Goal: Information Seeking & Learning: Learn about a topic

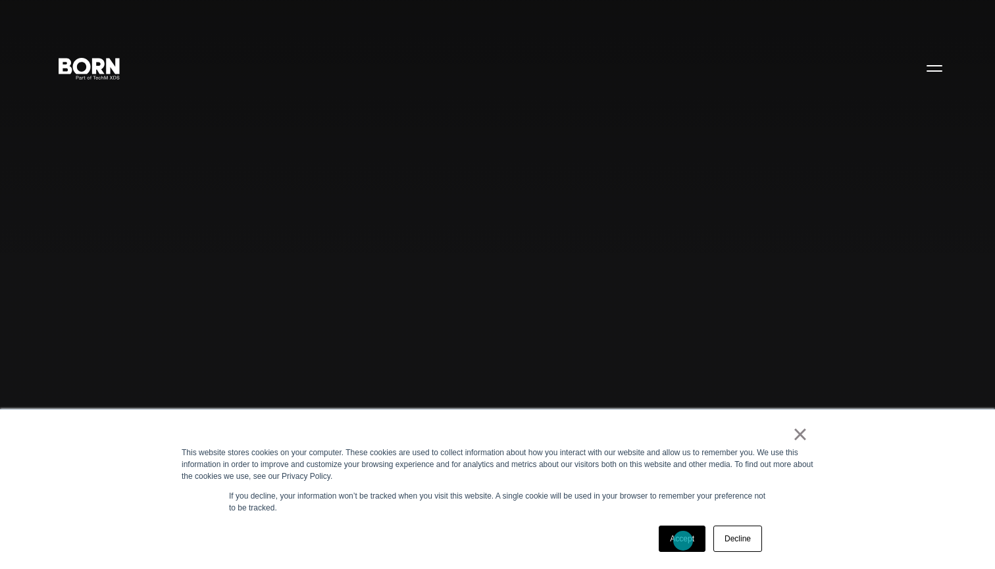
click at [673, 470] on link "Accept" at bounding box center [681, 539] width 47 height 26
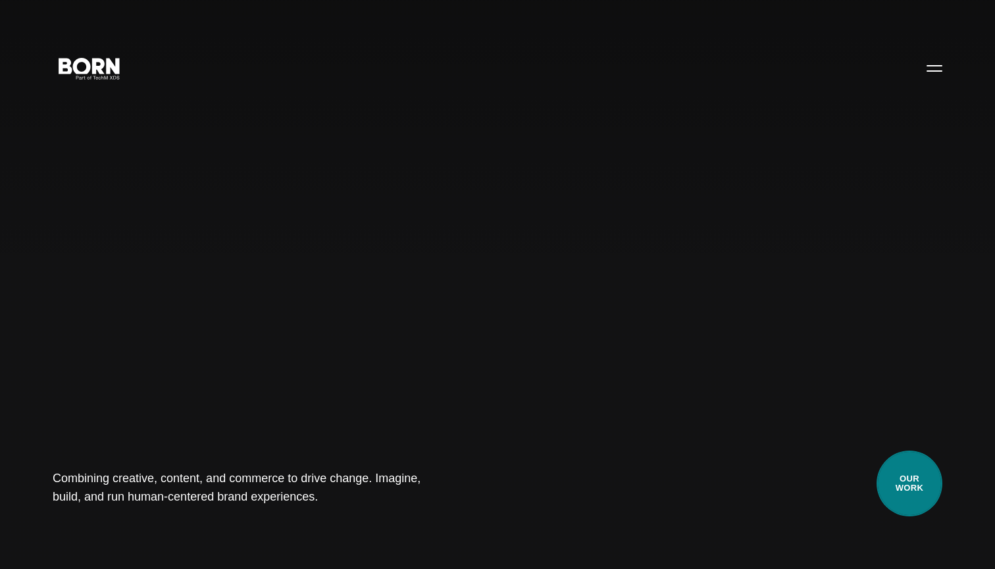
click at [673, 470] on link "Our Work" at bounding box center [909, 484] width 66 height 66
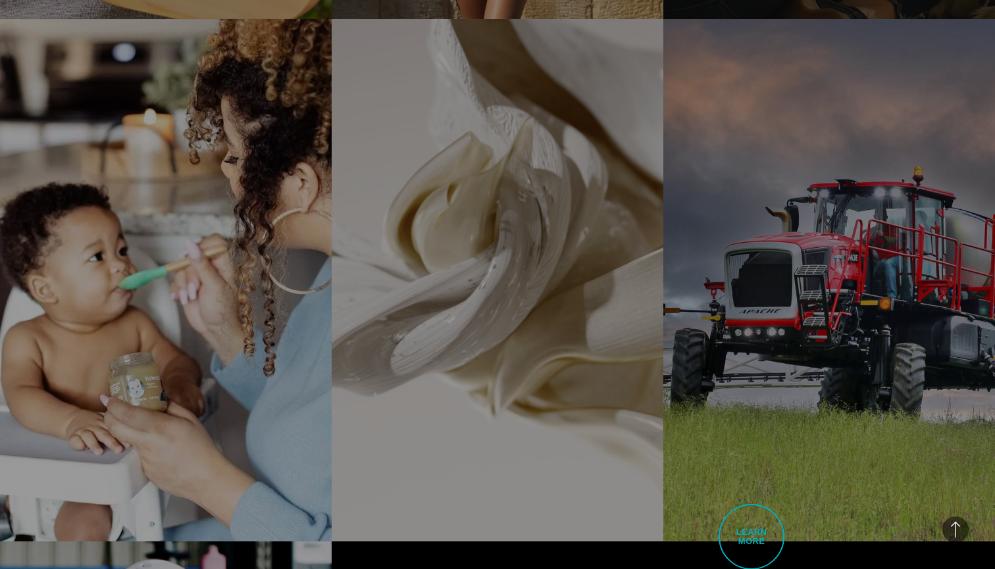
scroll to position [2860, 0]
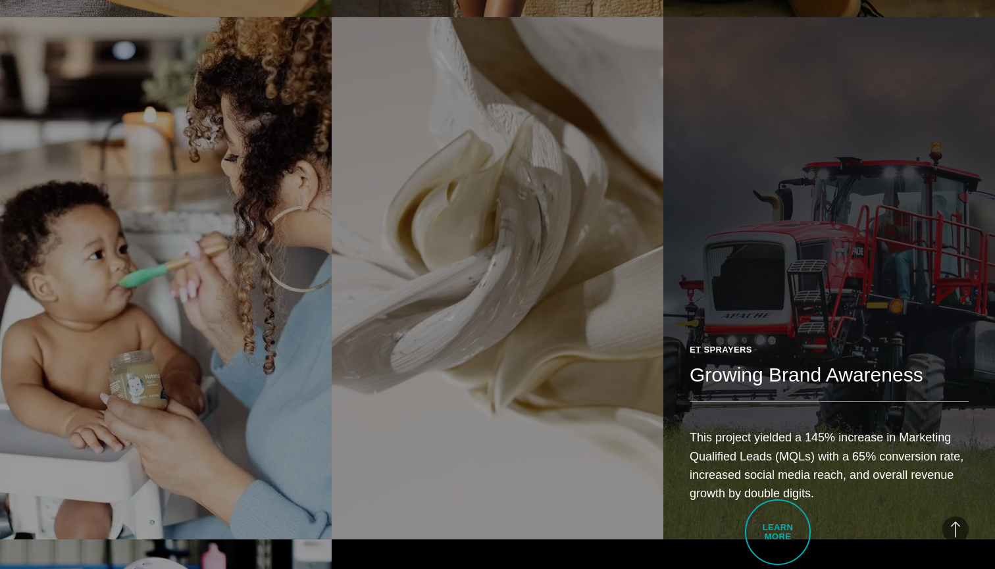
click at [777, 532] on div "ET Sprayers Growing Brand Awareness This project yielded a 145% increase in Mar…" at bounding box center [829, 428] width 332 height 222
click at [768, 518] on div "ET Sprayers Growing Brand Awareness This project yielded a 145% increase in Mar…" at bounding box center [829, 428] width 332 height 222
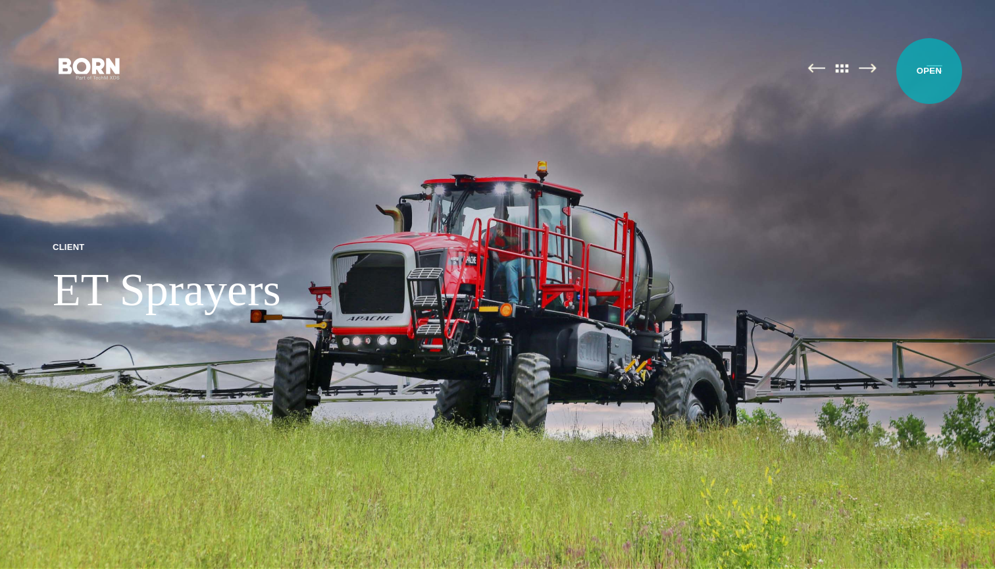
click at [929, 71] on button "Primary Menu" at bounding box center [934, 68] width 32 height 28
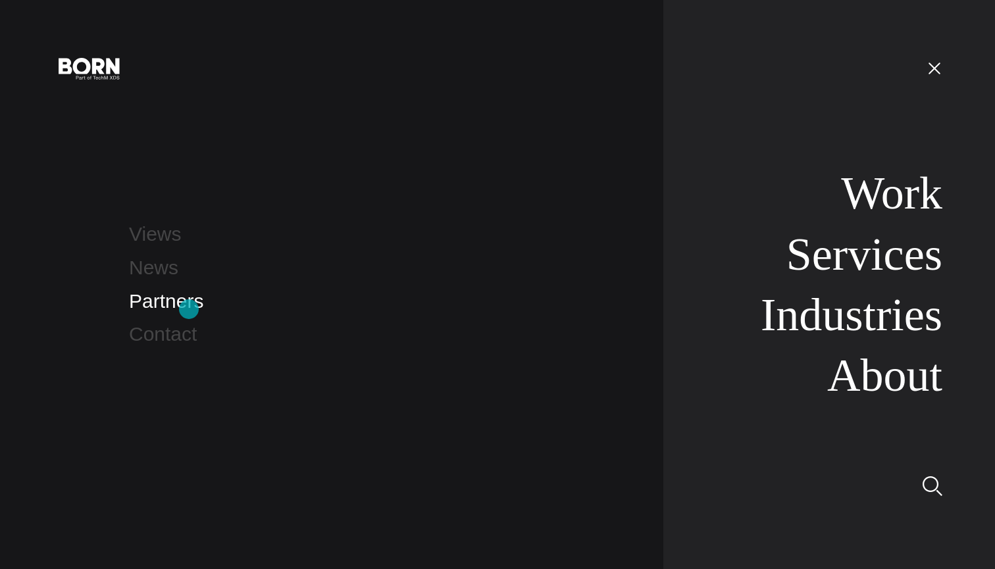
click at [189, 309] on link "Partners" at bounding box center [166, 301] width 74 height 22
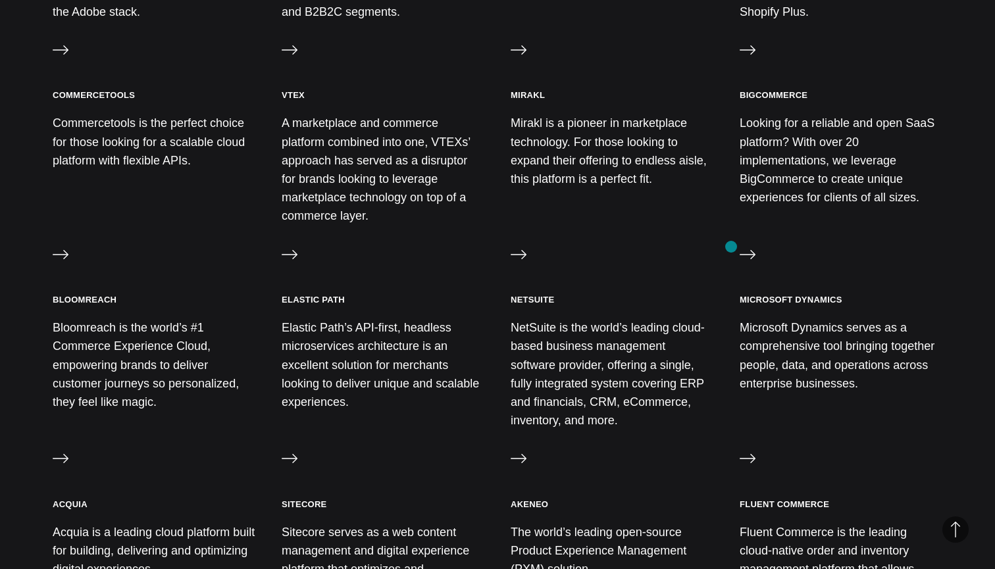
scroll to position [742, 0]
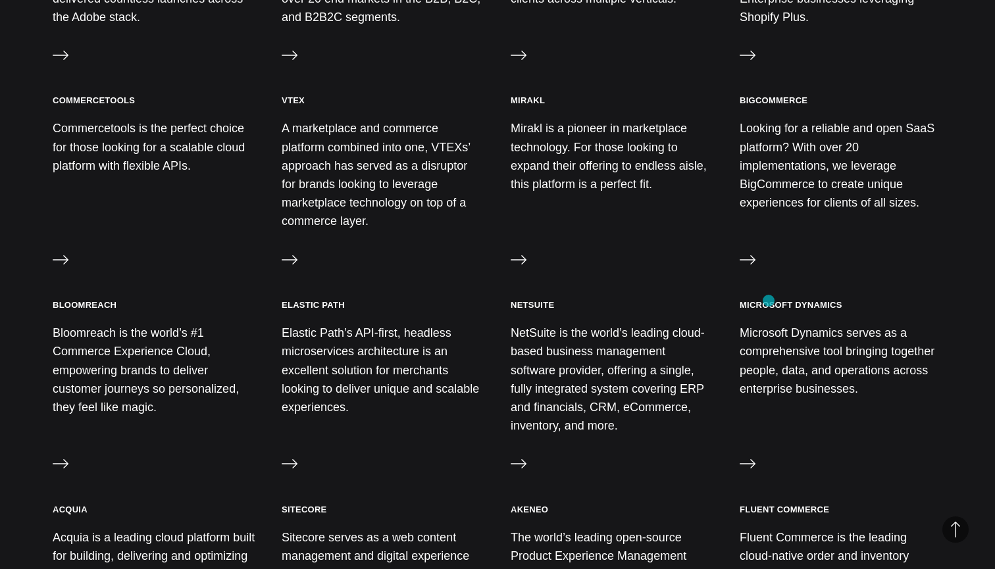
click at [768, 301] on h3 "Microsoft Dynamics" at bounding box center [790, 304] width 103 height 11
click at [789, 380] on p "Microsoft Dynamics serves as a comprehensive tool bringing together people, dat…" at bounding box center [840, 361] width 203 height 74
click at [744, 252] on icon at bounding box center [747, 260] width 16 height 16
click at [745, 458] on icon at bounding box center [747, 464] width 16 height 16
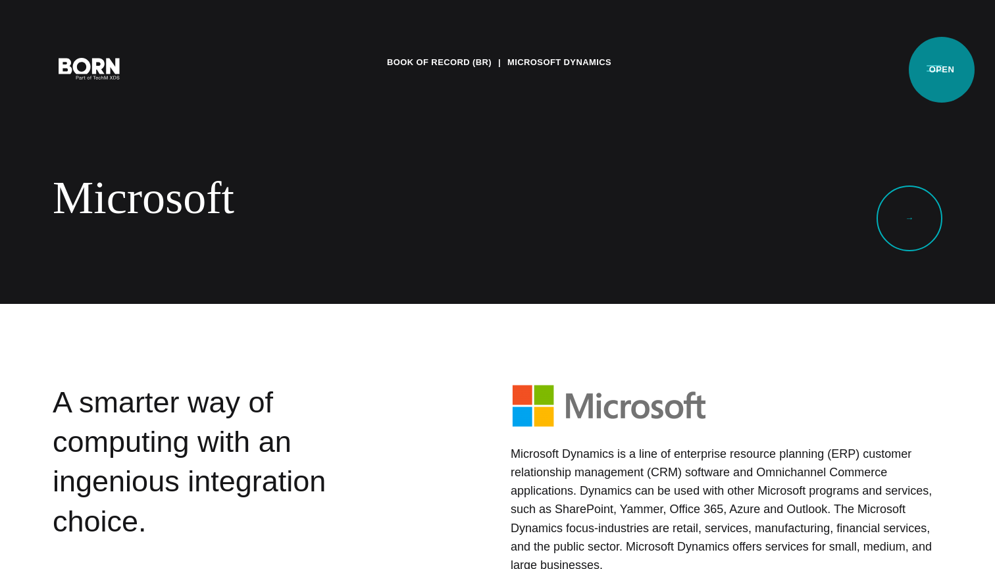
click at [941, 70] on button "Primary Menu" at bounding box center [934, 68] width 32 height 28
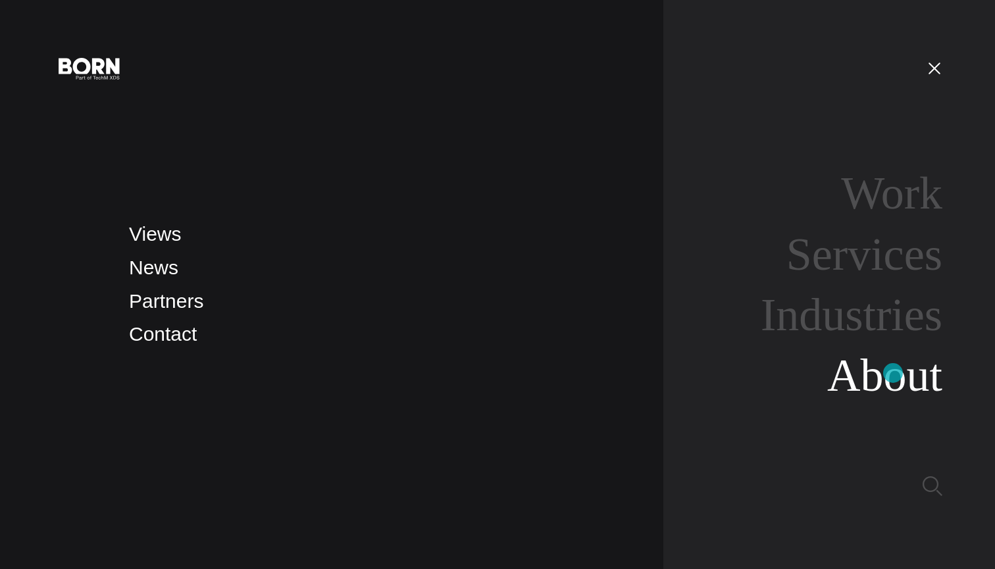
click at [893, 373] on link "About" at bounding box center [884, 375] width 115 height 51
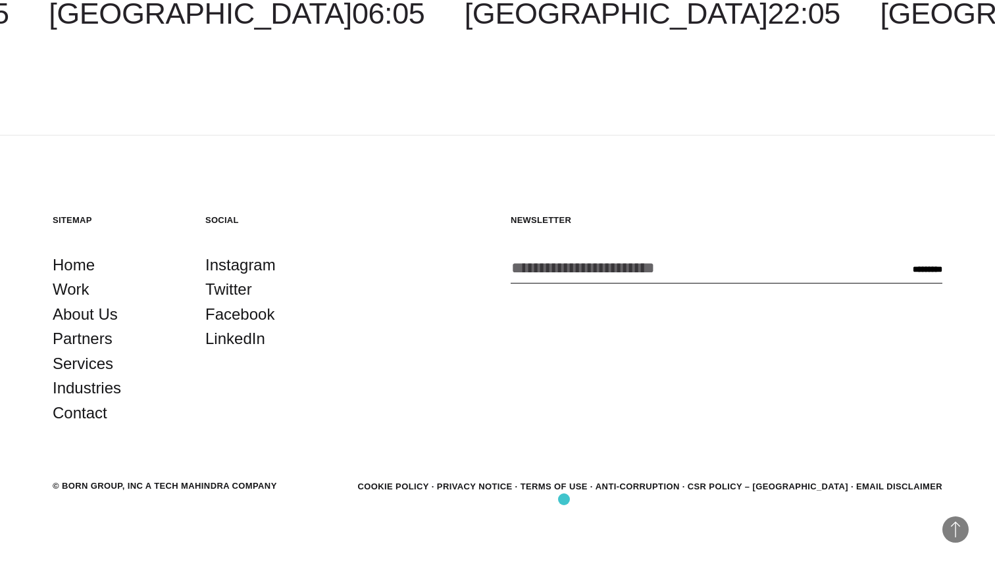
scroll to position [4764, 0]
click at [97, 312] on link "About Us" at bounding box center [85, 315] width 65 height 25
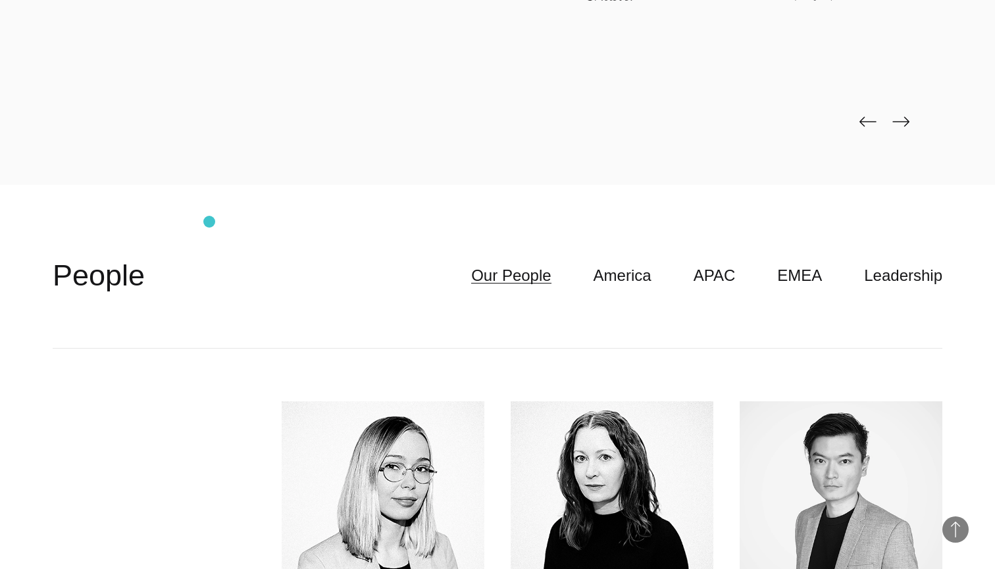
scroll to position [3581, 0]
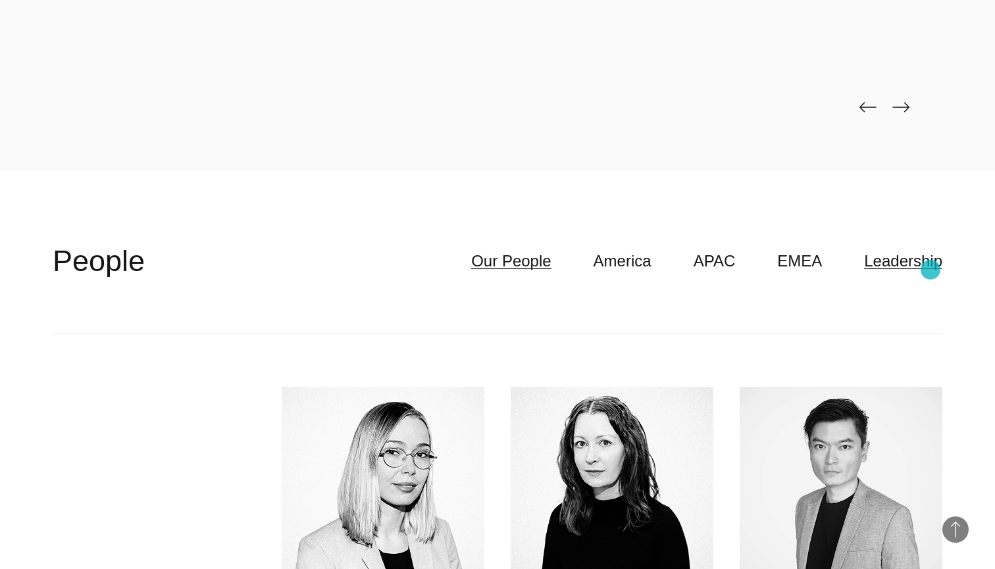
click at [930, 270] on link "Leadership" at bounding box center [903, 261] width 78 height 25
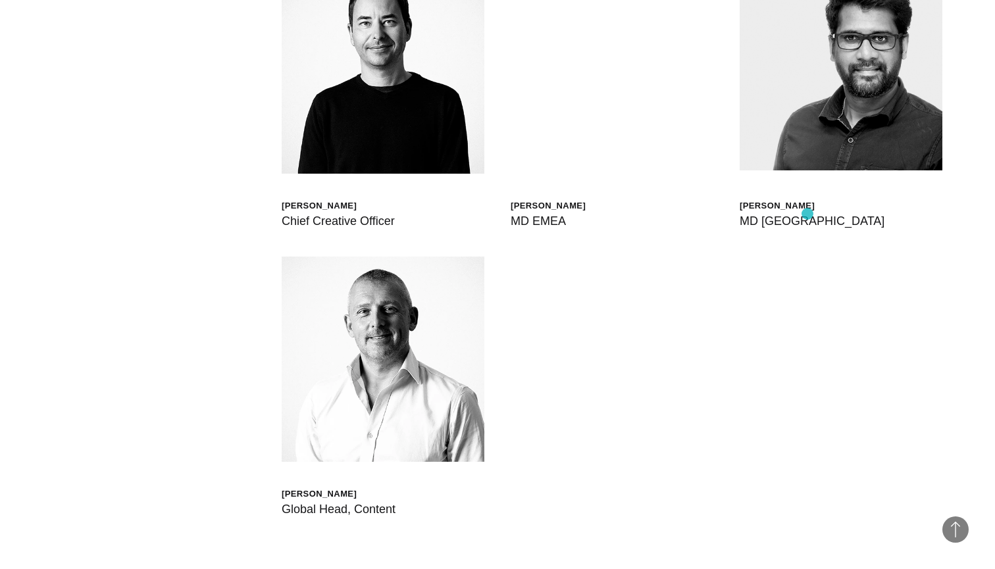
scroll to position [4282, 0]
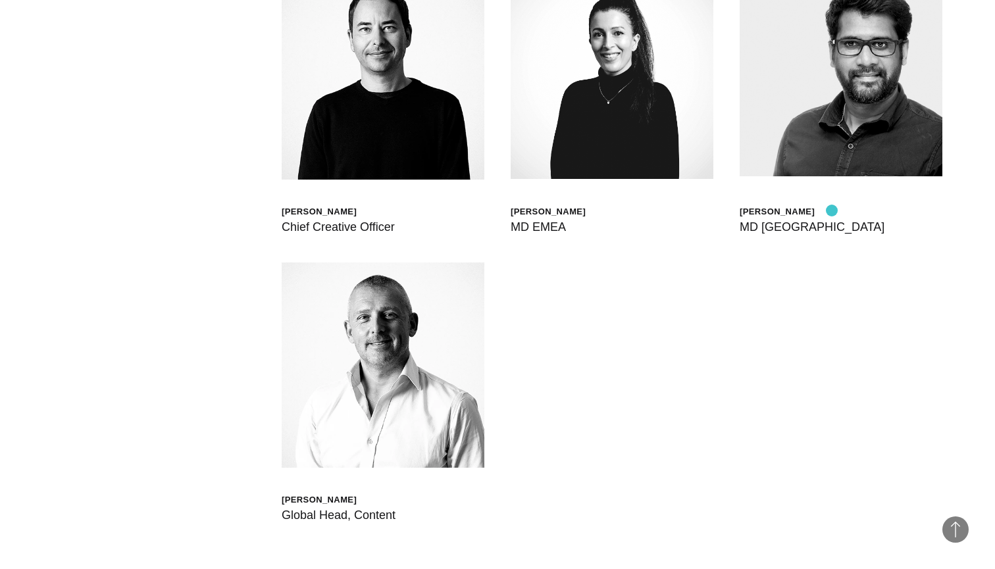
drag, startPoint x: 740, startPoint y: 209, endPoint x: 831, endPoint y: 210, distance: 91.4
click at [831, 210] on div "[PERSON_NAME]" at bounding box center [811, 211] width 145 height 11
copy div "[PERSON_NAME]"
drag, startPoint x: 510, startPoint y: 210, endPoint x: 612, endPoint y: 214, distance: 101.3
click at [585, 214] on div "[PERSON_NAME]" at bounding box center [547, 211] width 75 height 11
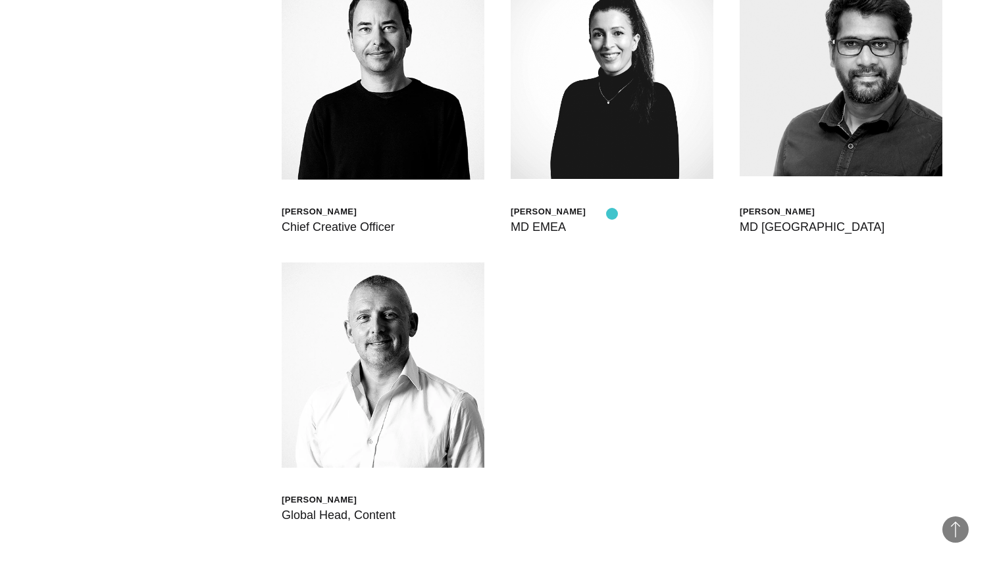
copy div "[PERSON_NAME]"
